Goal: Complete application form

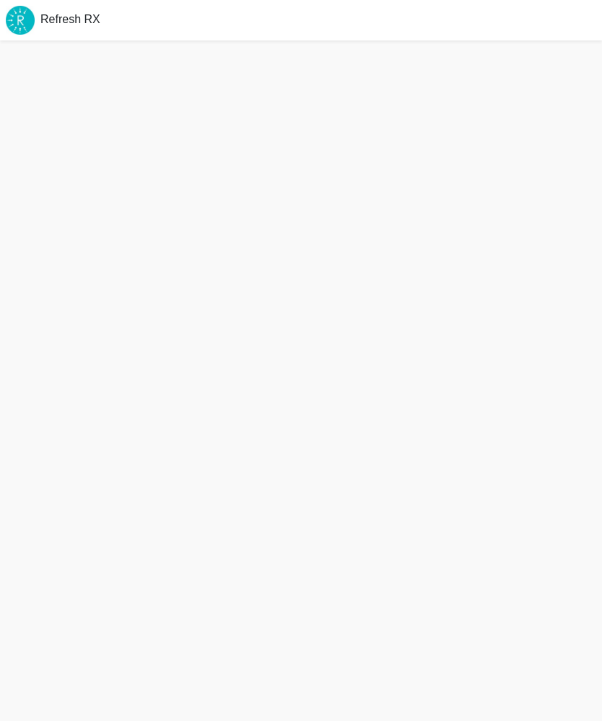
scroll to position [51, 0]
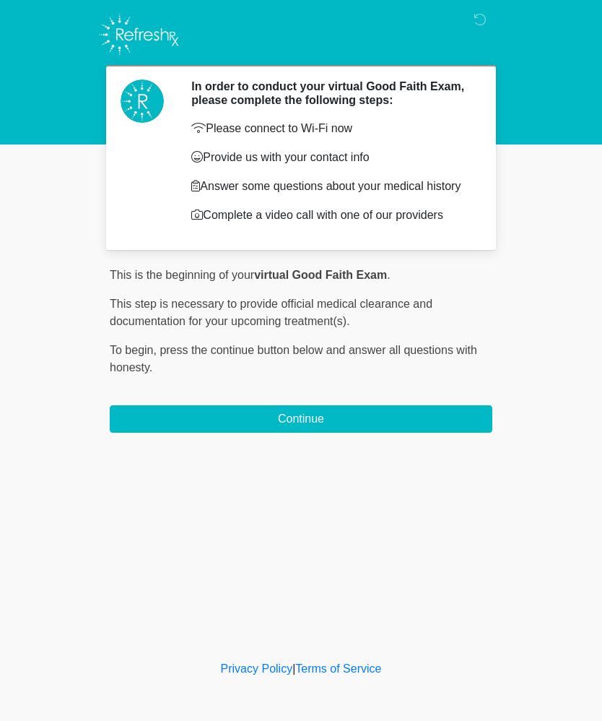
click at [374, 432] on button "Continue" at bounding box center [301, 418] width 383 height 27
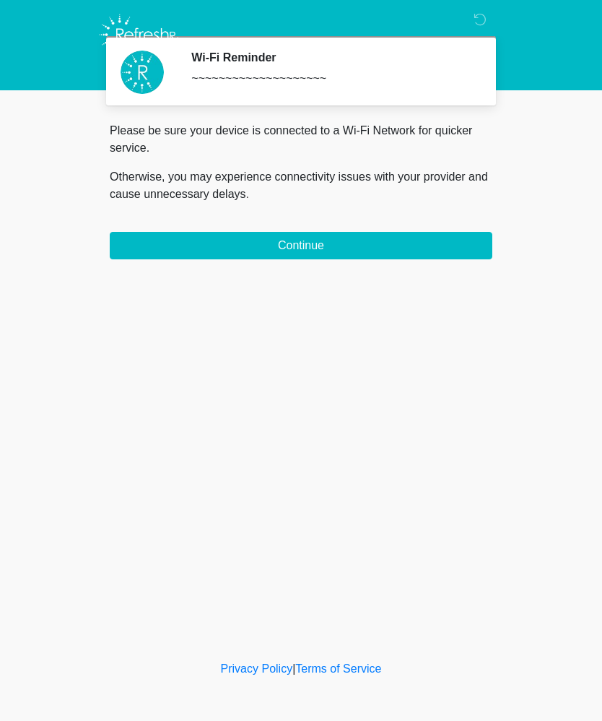
click at [396, 245] on button "Continue" at bounding box center [301, 245] width 383 height 27
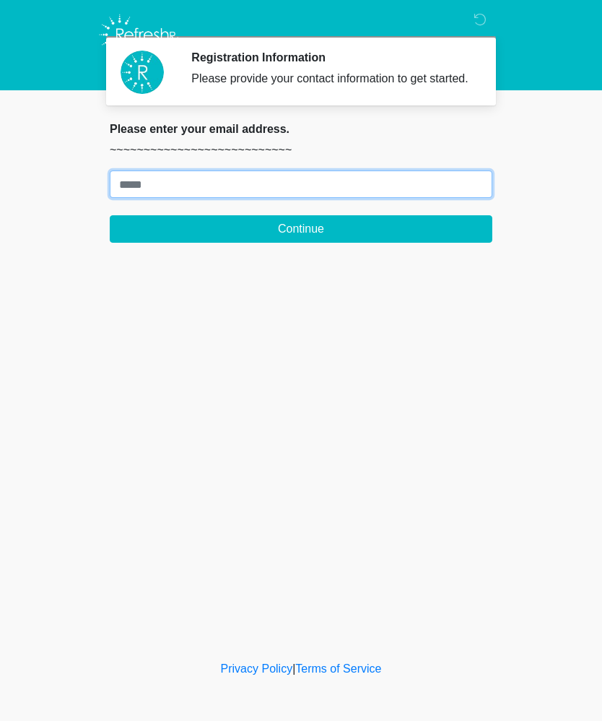
click at [137, 198] on input "Where should we email your treatment plan?" at bounding box center [301, 183] width 383 height 27
type input "**********"
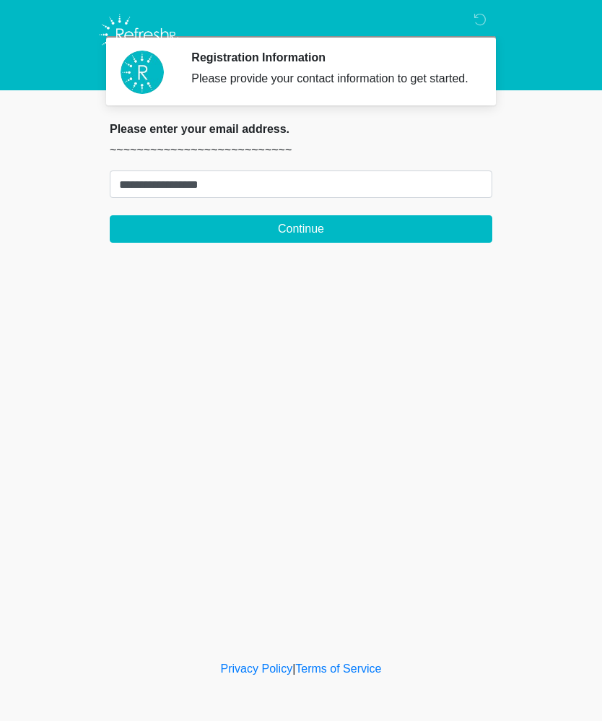
click at [302, 243] on button "Continue" at bounding box center [301, 228] width 383 height 27
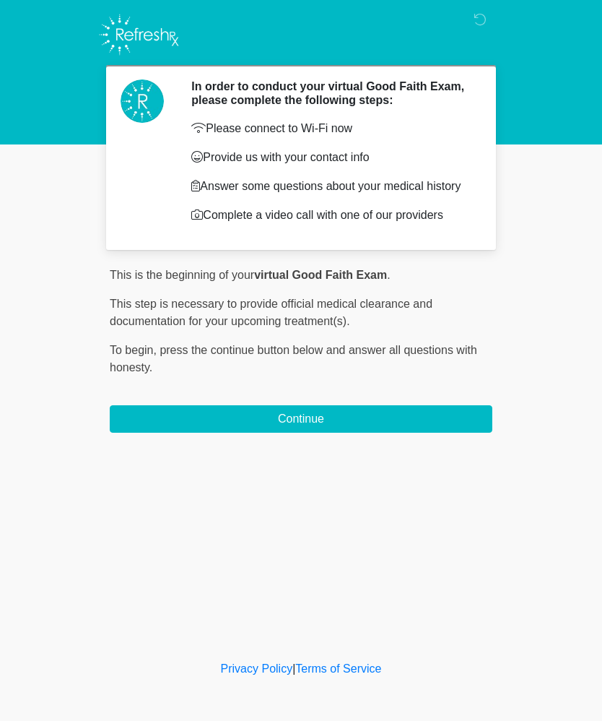
click at [295, 430] on button "Continue" at bounding box center [301, 418] width 383 height 27
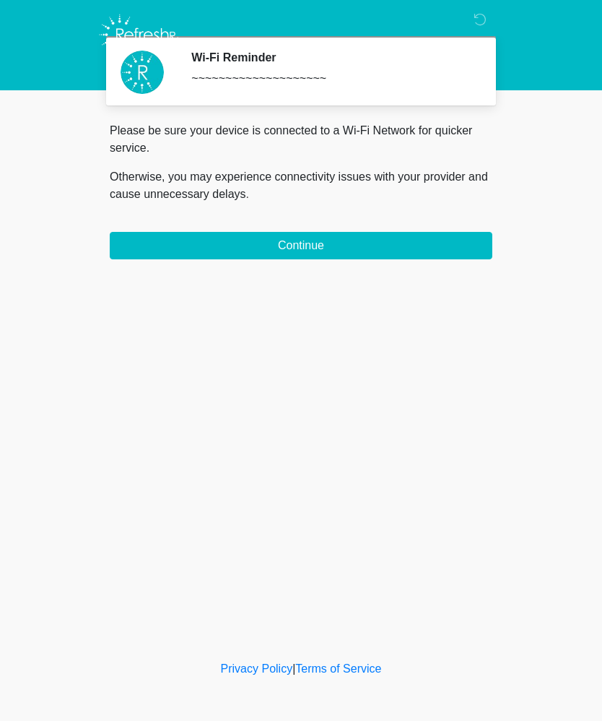
click at [365, 253] on button "Continue" at bounding box center [301, 245] width 383 height 27
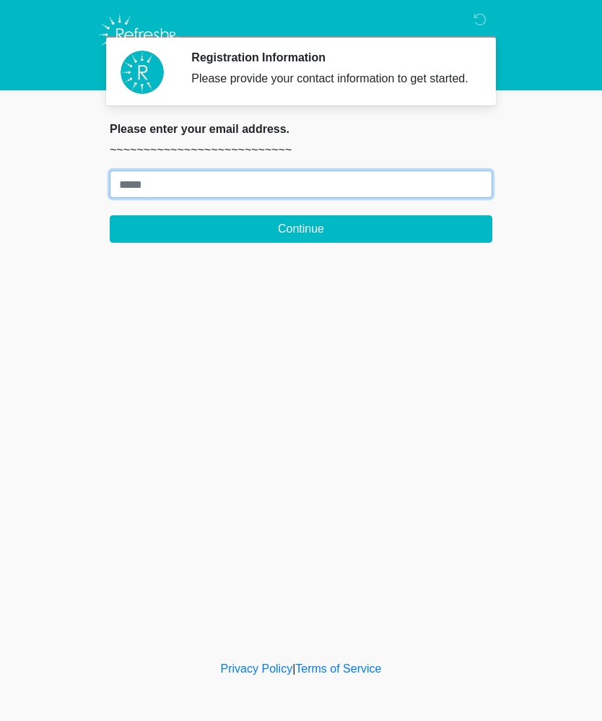
click at [138, 198] on input "Where should we email your treatment plan?" at bounding box center [301, 183] width 383 height 27
type input "**********"
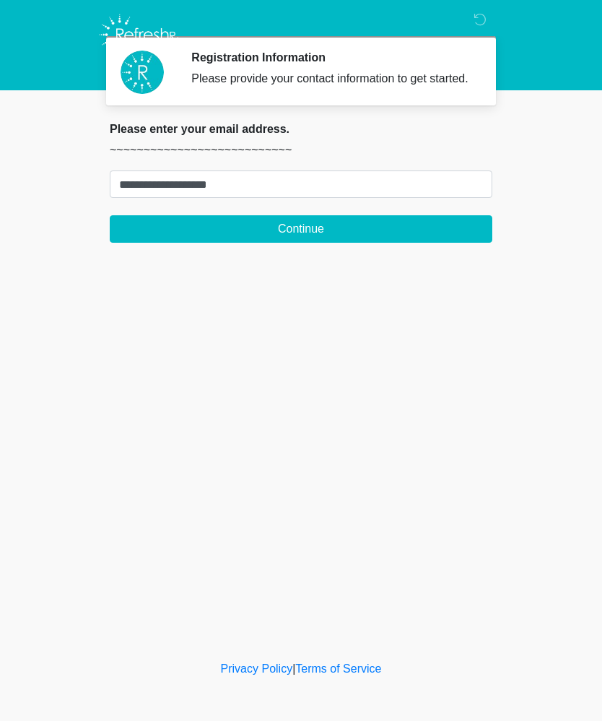
click at [299, 243] on button "Continue" at bounding box center [301, 228] width 383 height 27
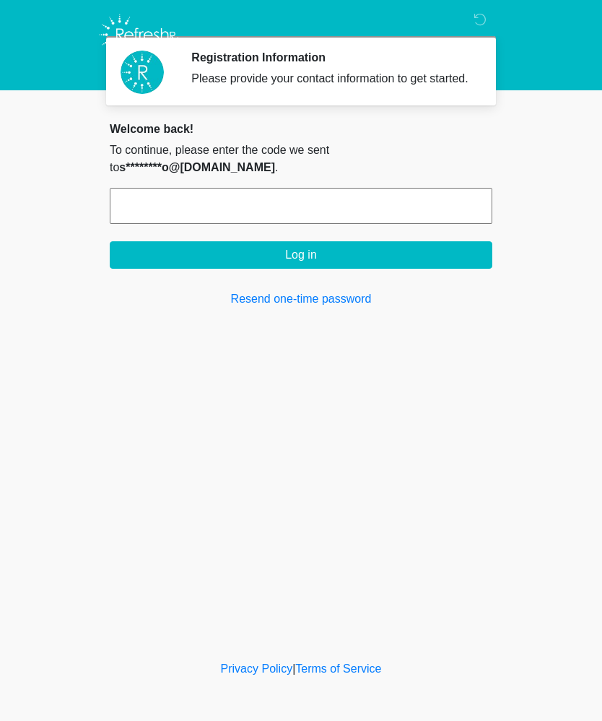
click at [579, 260] on body "Registration Information Please provide your contact information to get started…" at bounding box center [301, 360] width 602 height 721
click at [588, 279] on body "Registration Information Please provide your contact information to get started…" at bounding box center [301, 360] width 602 height 721
click at [467, 499] on div "Registration Information Please provide your contact information to get started…" at bounding box center [300, 328] width 433 height 628
